Goal: Task Accomplishment & Management: Use online tool/utility

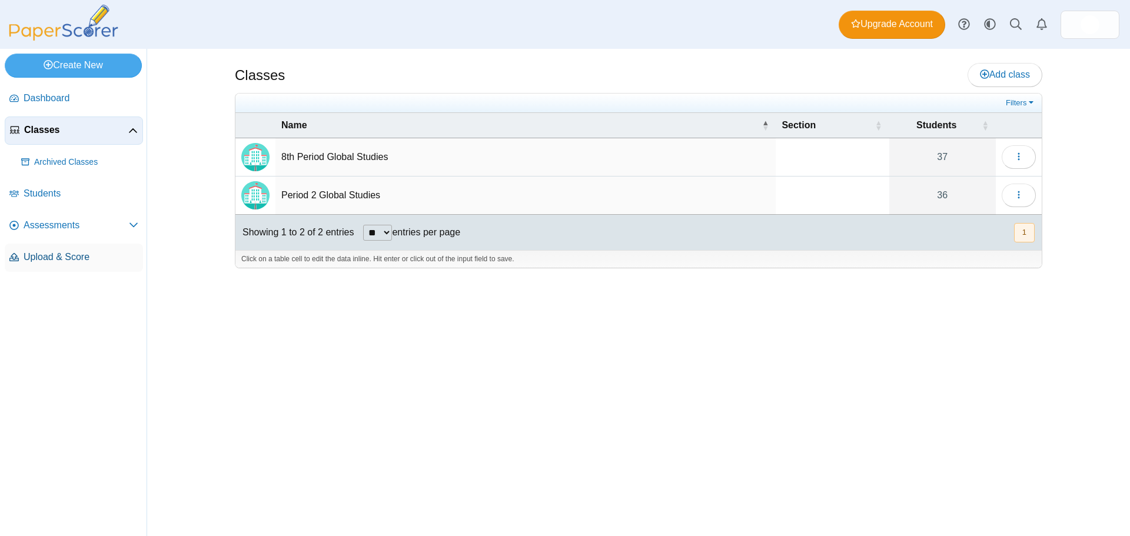
click at [48, 246] on link "Upload & Score" at bounding box center [74, 258] width 138 height 28
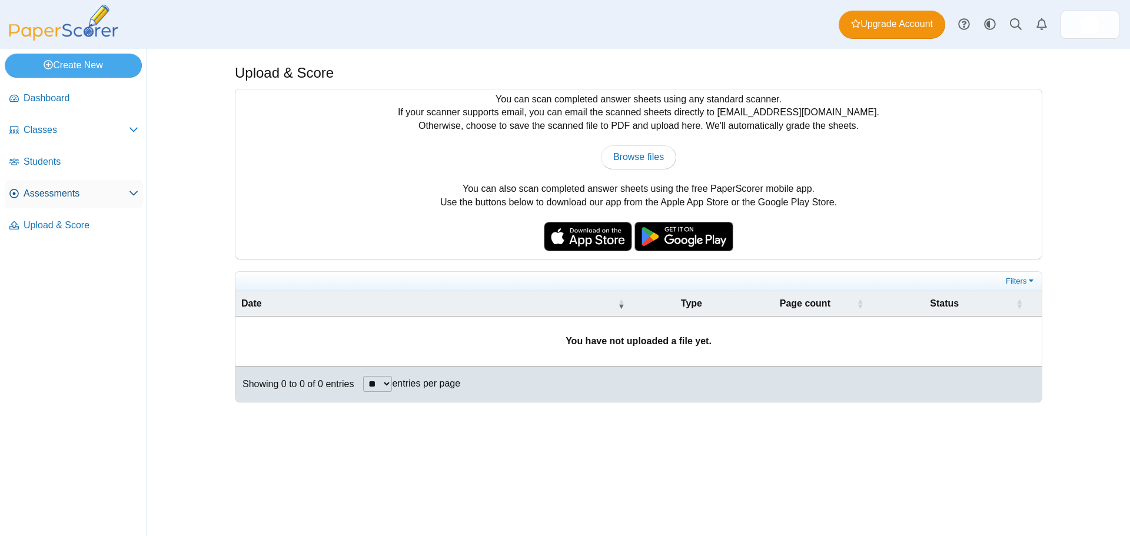
click at [56, 191] on span "Assessments" at bounding box center [76, 193] width 105 height 13
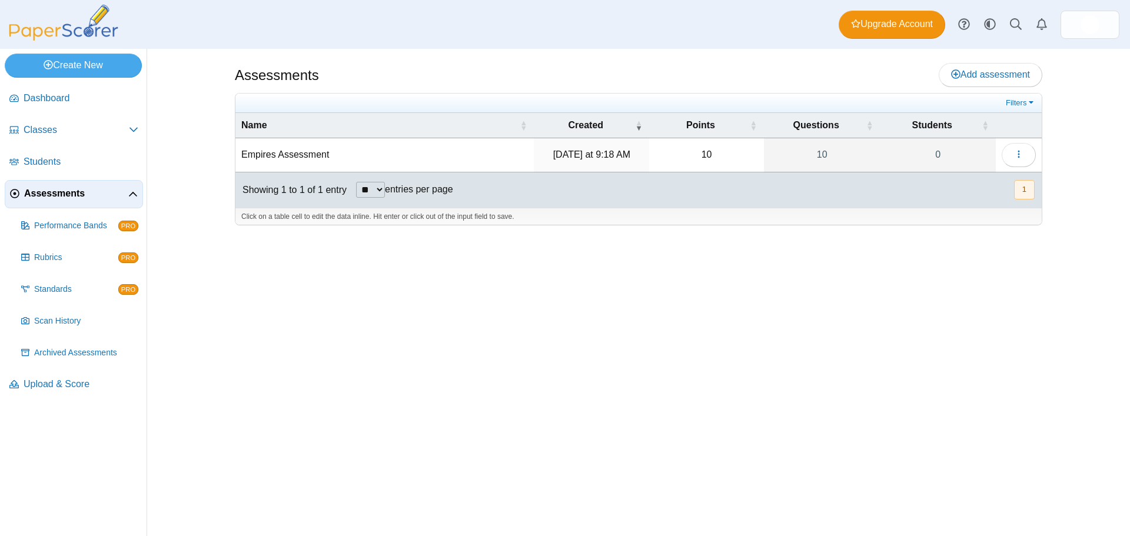
click at [277, 161] on td "Empires Assessment" at bounding box center [384, 155] width 298 height 34
click at [1019, 161] on button "button" at bounding box center [1018, 155] width 34 height 24
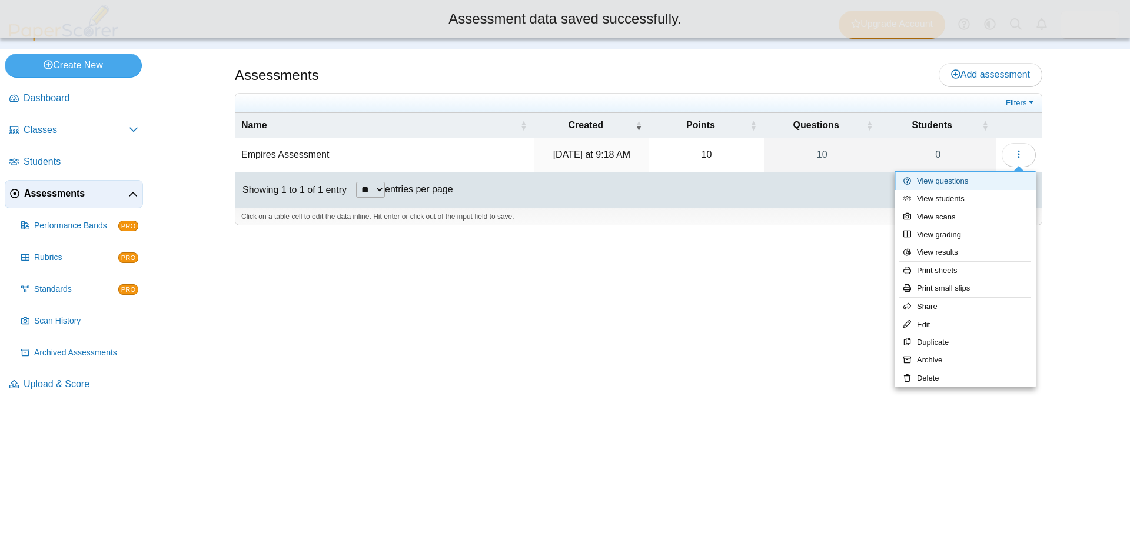
click at [984, 177] on link "View questions" at bounding box center [964, 181] width 141 height 18
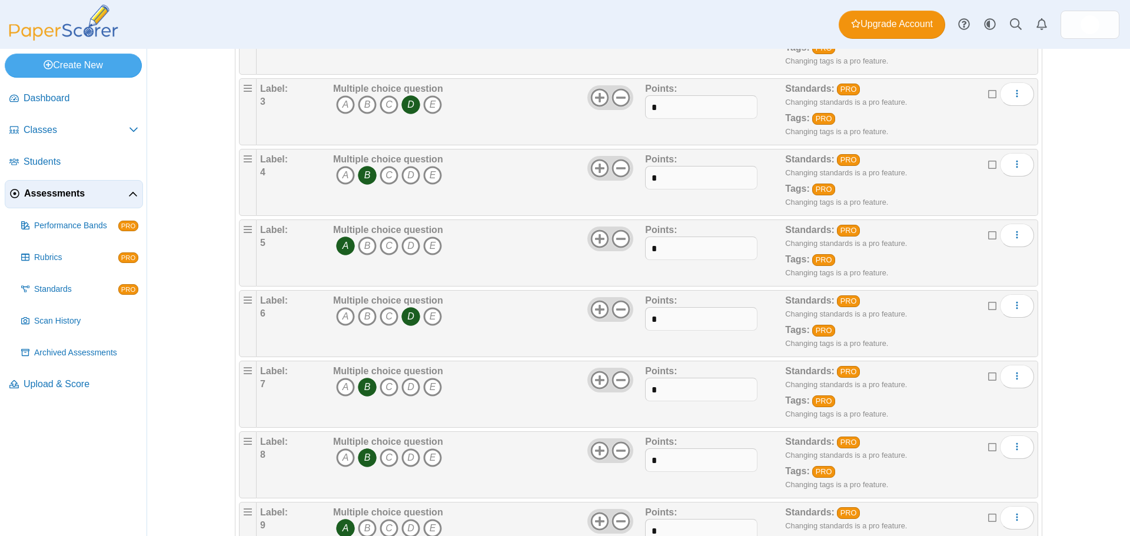
scroll to position [412, 0]
